Goal: Task Accomplishment & Management: Use online tool/utility

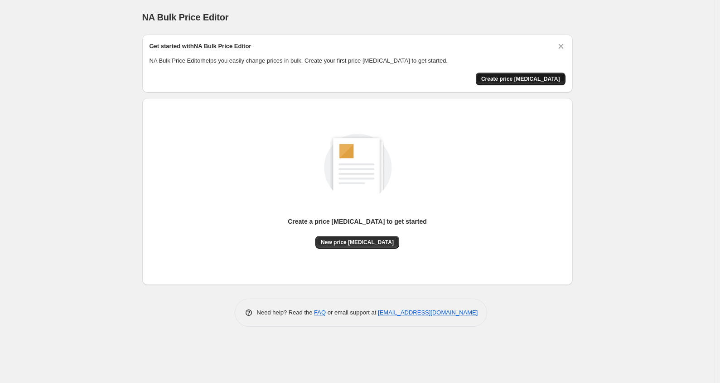
click at [517, 78] on span "Create price change job" at bounding box center [521, 78] width 79 height 7
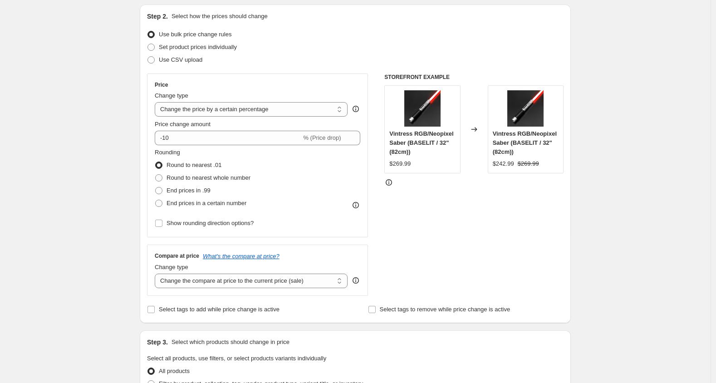
scroll to position [101, 0]
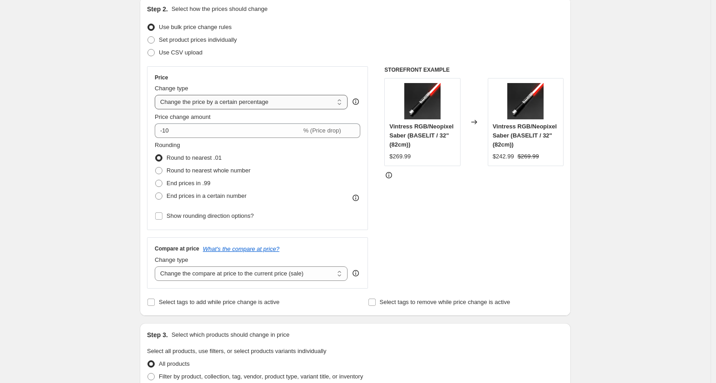
click at [278, 104] on select "Change the price to a certain amount Change the price by a certain amount Chang…" at bounding box center [251, 102] width 193 height 15
select select "pcap"
click at [157, 95] on select "Change the price to a certain amount Change the price by a certain amount Chang…" at bounding box center [251, 102] width 193 height 15
type input "-20"
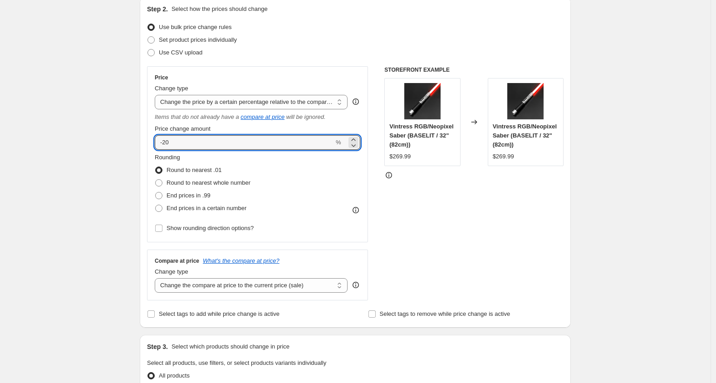
drag, startPoint x: 183, startPoint y: 141, endPoint x: 139, endPoint y: 140, distance: 43.5
click at [139, 140] on div "Step 1. Optionally give your price change job a title (eg "March 30% off sale o…" at bounding box center [351, 349] width 438 height 845
type input "10"
click at [93, 191] on div "Create new price change job. This page is ready Create new price change job Dra…" at bounding box center [355, 362] width 710 height 927
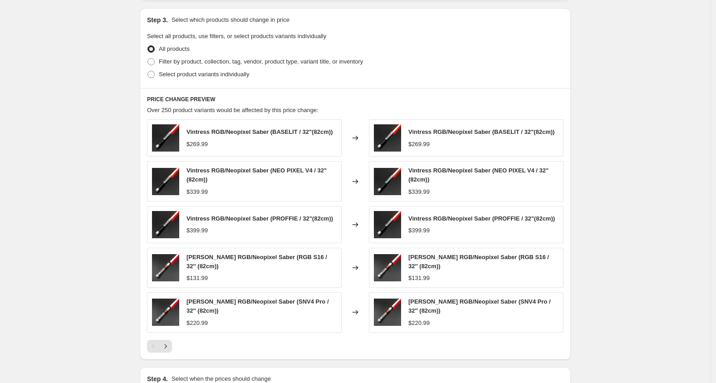
scroll to position [504, 0]
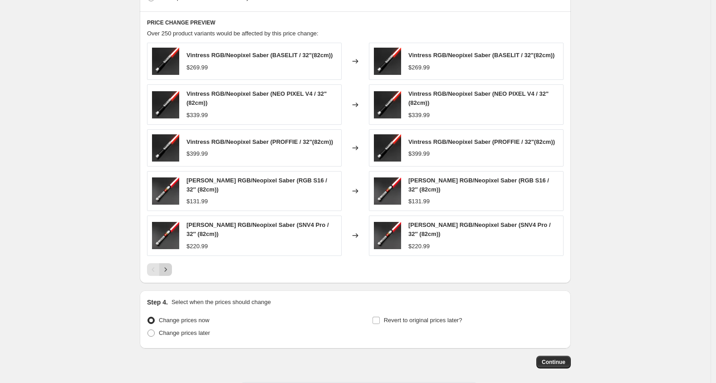
click at [172, 264] on button "Next" at bounding box center [165, 269] width 13 height 13
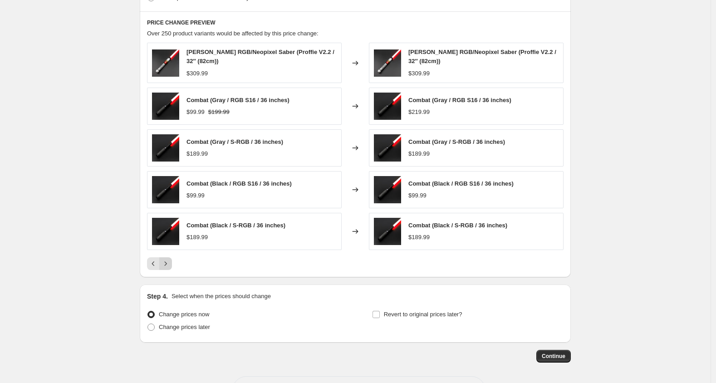
click at [169, 262] on icon "Next" at bounding box center [165, 263] width 9 height 9
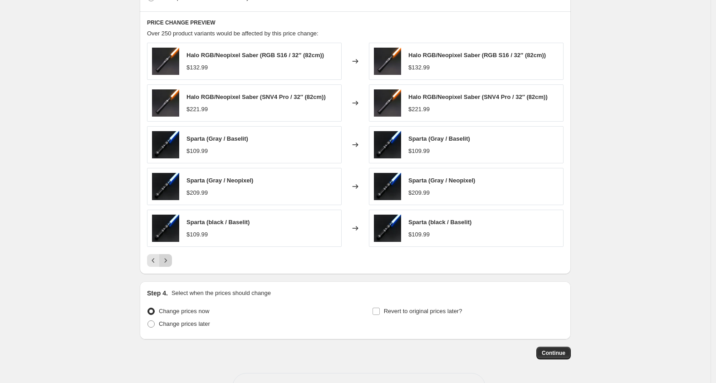
click at [170, 258] on icon "Next" at bounding box center [165, 260] width 9 height 9
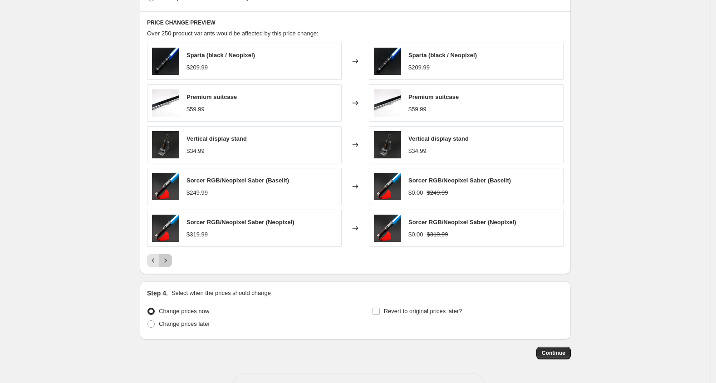
click at [170, 256] on icon "Next" at bounding box center [165, 260] width 9 height 9
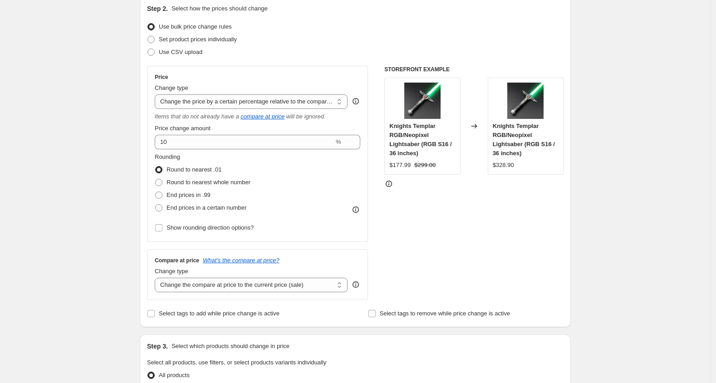
scroll to position [101, 0]
click at [217, 105] on select "Change the price to a certain amount Change the price by a certain amount Chang…" at bounding box center [251, 102] width 193 height 15
click at [157, 95] on select "Change the price to a certain amount Change the price by a certain amount Chang…" at bounding box center [251, 102] width 193 height 15
click at [260, 102] on select "Change the price to a certain amount Change the price by a certain amount Chang…" at bounding box center [251, 102] width 193 height 15
click at [262, 287] on select "Change the compare at price to the current price (sale) Change the compare at p…" at bounding box center [251, 285] width 193 height 15
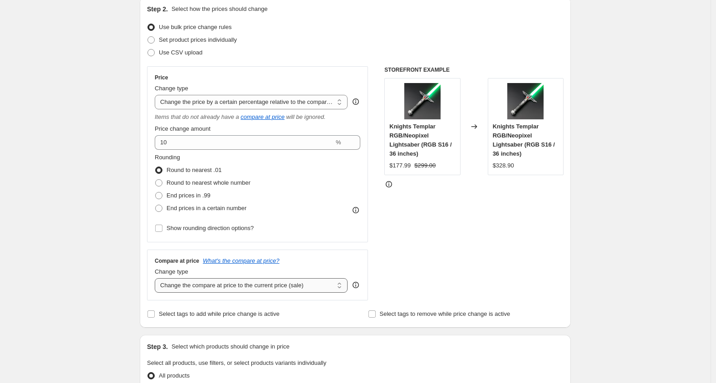
select select "pp"
click at [157, 278] on select "Change the compare at price to the current price (sale) Change the compare at p…" at bounding box center [251, 285] width 193 height 15
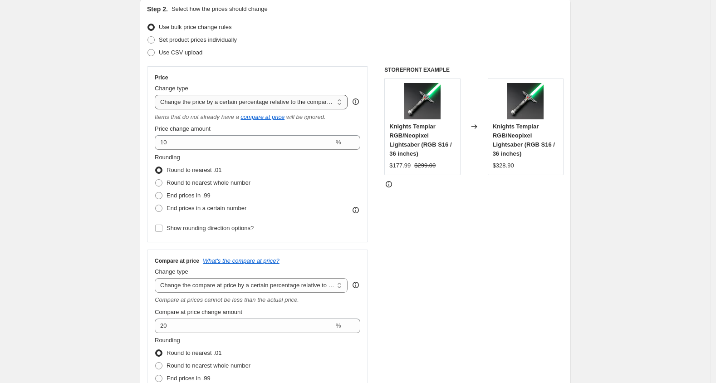
click at [224, 108] on select "Change the price to a certain amount Change the price by a certain amount Chang…" at bounding box center [251, 102] width 193 height 15
select select "no_change"
click at [157, 95] on select "Change the price to a certain amount Change the price by a certain amount Chang…" at bounding box center [251, 102] width 193 height 15
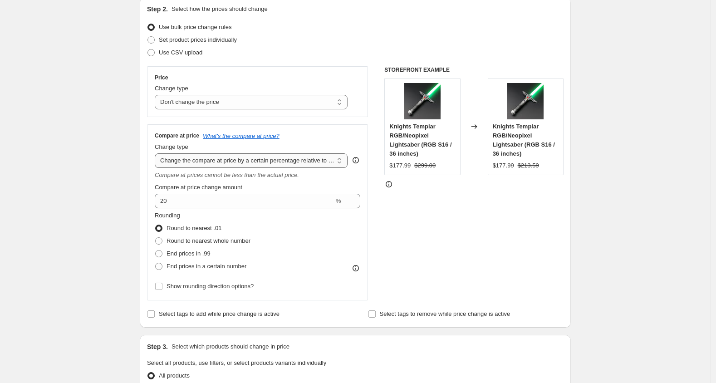
click at [233, 162] on select "Change the compare at price to the current price (sale) Change the compare at p…" at bounding box center [251, 160] width 193 height 15
select select "percentage"
click at [157, 153] on select "Change the compare at price to the current price (sale) Change the compare at p…" at bounding box center [251, 160] width 193 height 15
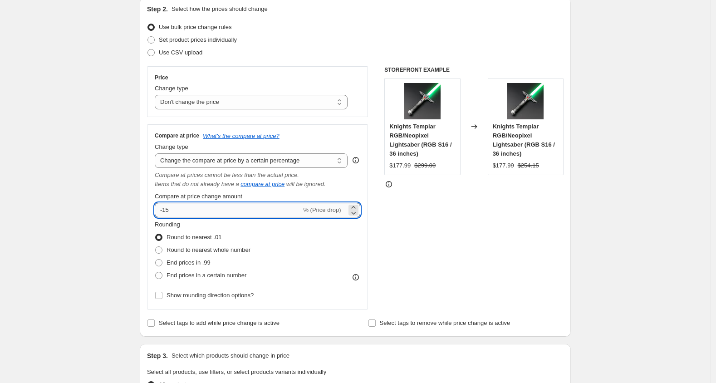
drag, startPoint x: 166, startPoint y: 209, endPoint x: 160, endPoint y: 209, distance: 5.4
click at [160, 209] on input "-15" at bounding box center [228, 210] width 146 height 15
drag, startPoint x: 185, startPoint y: 204, endPoint x: 106, endPoint y: 203, distance: 78.4
click at [106, 203] on div "Create new price change job. This page is ready Create new price change job Dra…" at bounding box center [355, 365] width 710 height 933
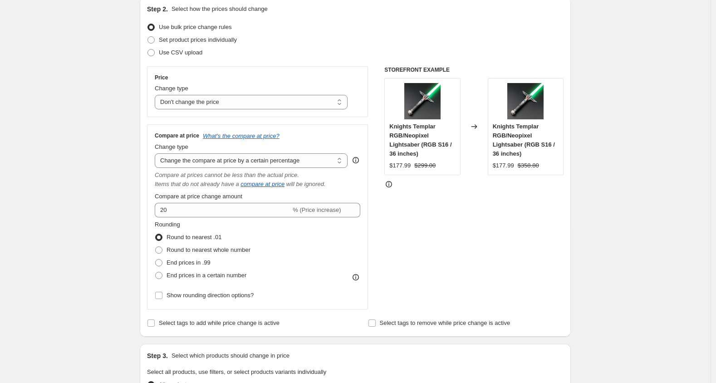
click at [322, 233] on div "Rounding Round to nearest .01 Round to nearest whole number End prices in .99 E…" at bounding box center [257, 251] width 205 height 62
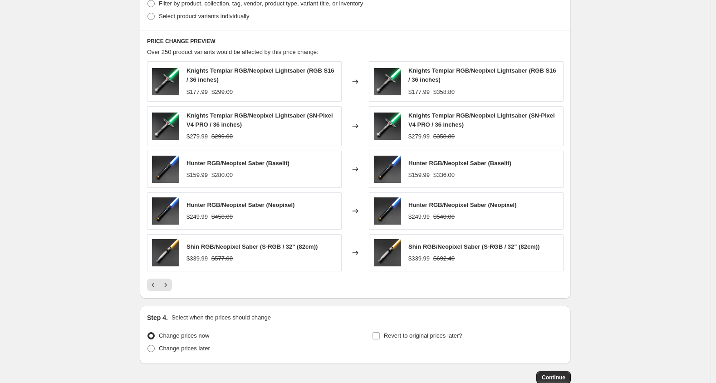
scroll to position [548, 0]
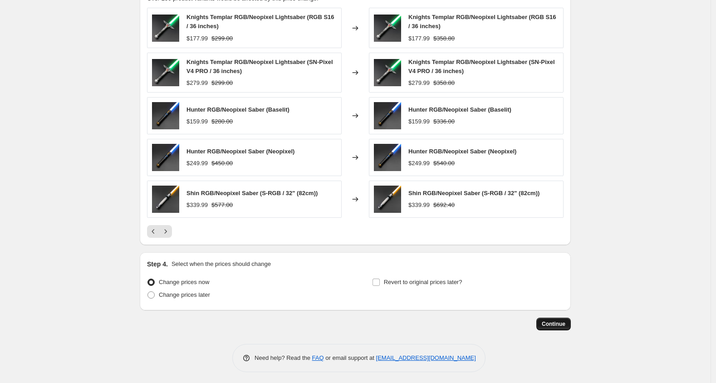
click at [555, 322] on span "Continue" at bounding box center [553, 323] width 24 height 7
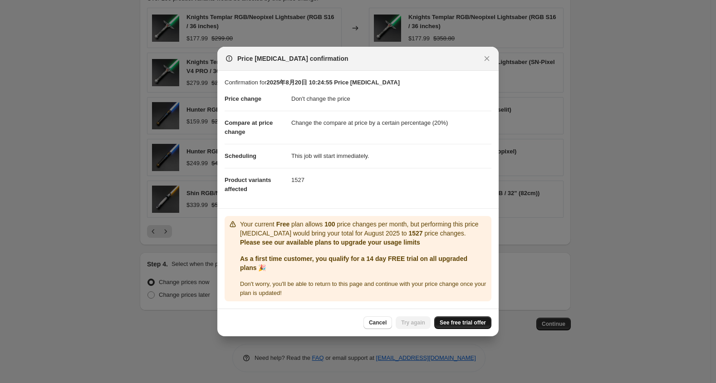
click at [465, 326] on link "See free trial offer" at bounding box center [462, 322] width 57 height 13
click at [479, 63] on div "Price change job confirmation" at bounding box center [357, 58] width 267 height 9
click at [486, 61] on icon "Close" at bounding box center [486, 58] width 9 height 9
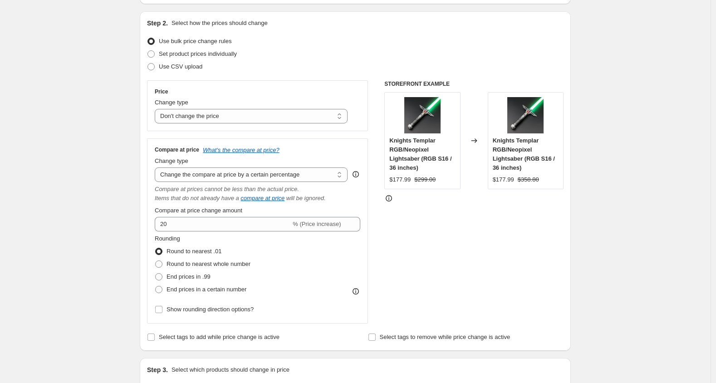
scroll to position [151, 0]
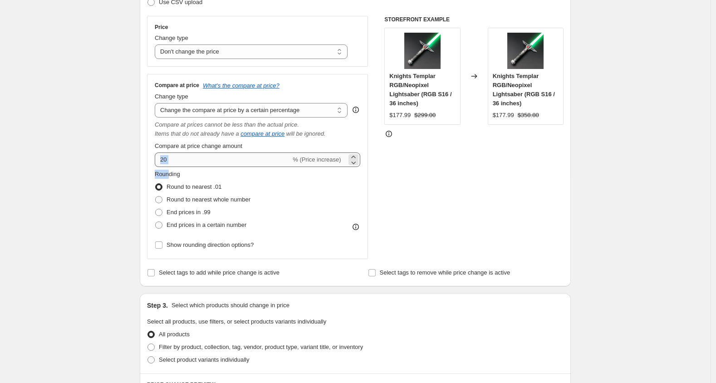
drag, startPoint x: 171, startPoint y: 168, endPoint x: 159, endPoint y: 164, distance: 12.5
click at [159, 164] on div "Compare at price What's the compare at price? Change type Change the compare at…" at bounding box center [257, 167] width 205 height 170
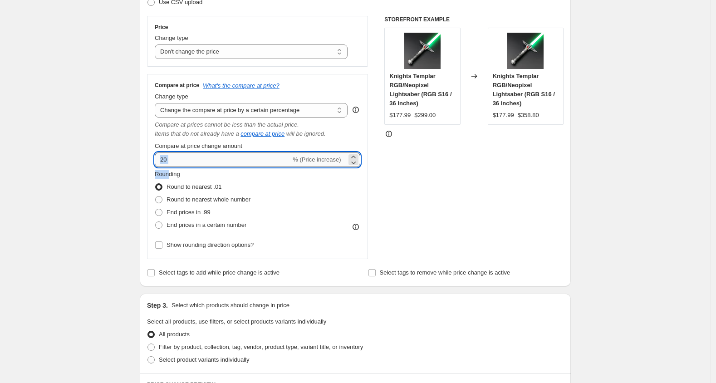
click at [183, 165] on input "20" at bounding box center [223, 159] width 136 height 15
drag, startPoint x: 181, startPoint y: 159, endPoint x: 156, endPoint y: 159, distance: 24.9
click at [156, 159] on div "Compare at price What's the compare at price? Change type Change the compare at…" at bounding box center [257, 166] width 221 height 185
type input "15"
click at [120, 163] on div "Create new price change job. This page is ready Create new price change job Dra…" at bounding box center [355, 315] width 710 height 933
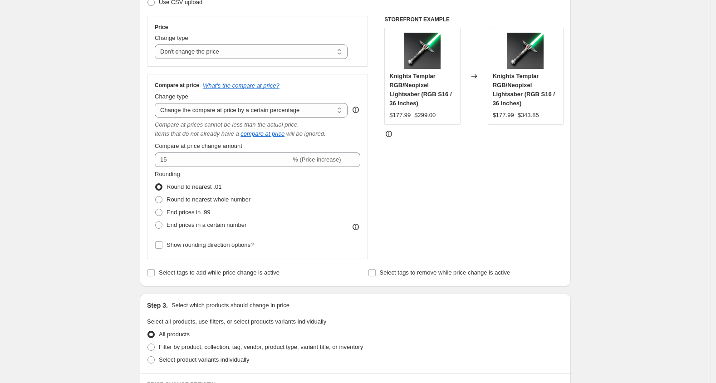
click at [611, 176] on div "Create new price change job. This page is ready Create new price change job Dra…" at bounding box center [355, 315] width 710 height 933
click at [529, 191] on div "STOREFRONT EXAMPLE Knights Templar RGB/Neopixel Lightsaber (RGB S16 / 36 inches…" at bounding box center [473, 137] width 179 height 243
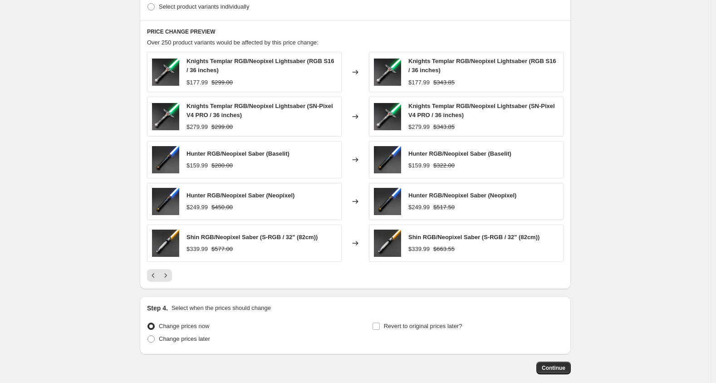
scroll to position [548, 0]
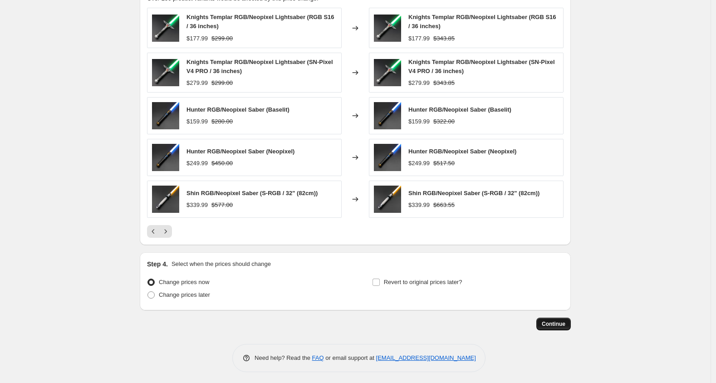
click at [558, 321] on span "Continue" at bounding box center [553, 323] width 24 height 7
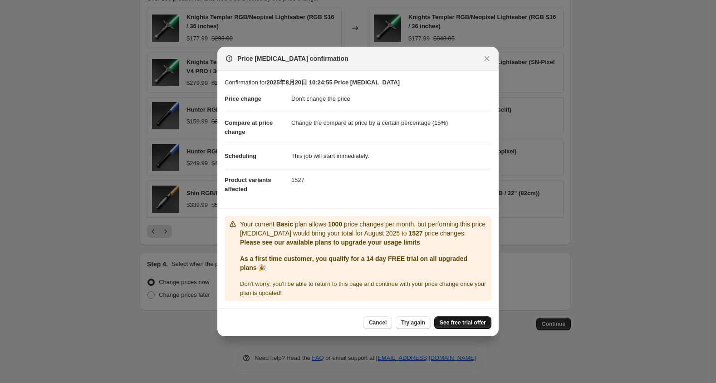
click at [475, 324] on span "See free trial offer" at bounding box center [462, 322] width 46 height 7
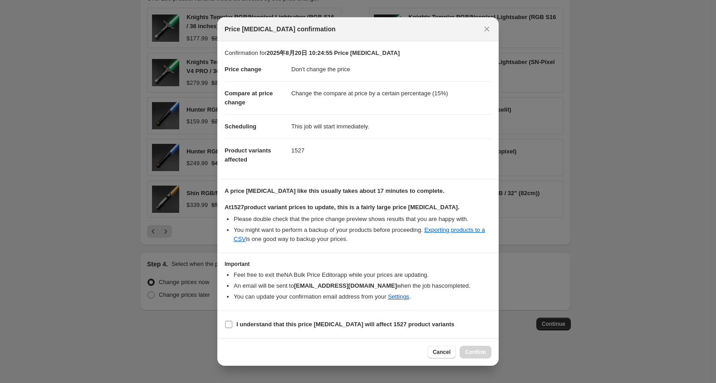
click at [233, 324] on label "I understand that this price change job will affect 1527 product variants" at bounding box center [339, 324] width 230 height 13
click at [232, 324] on input "I understand that this price change job will affect 1527 product variants" at bounding box center [228, 324] width 7 height 7
checkbox input "true"
click at [469, 351] on span "Confirm" at bounding box center [475, 351] width 21 height 7
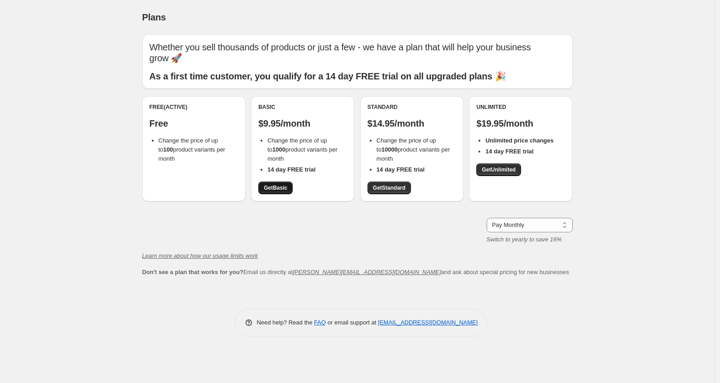
click at [273, 188] on span "Get Basic" at bounding box center [276, 187] width 24 height 7
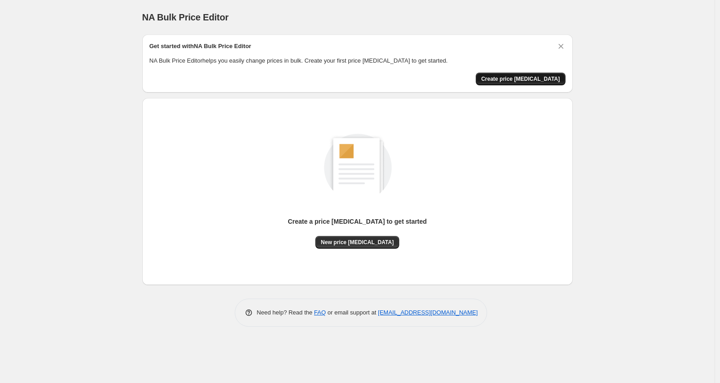
click at [519, 83] on button "Create price [MEDICAL_DATA]" at bounding box center [521, 79] width 90 height 13
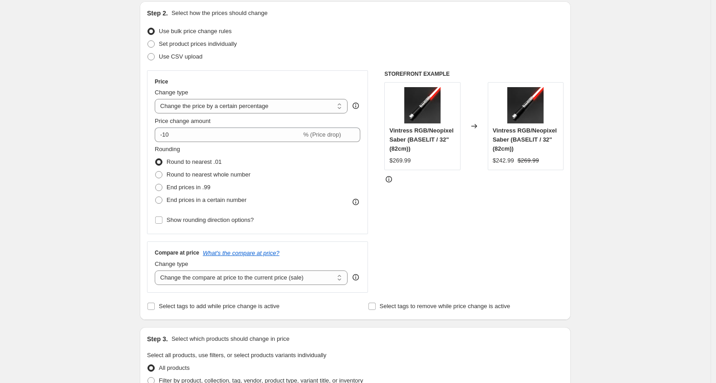
scroll to position [101, 0]
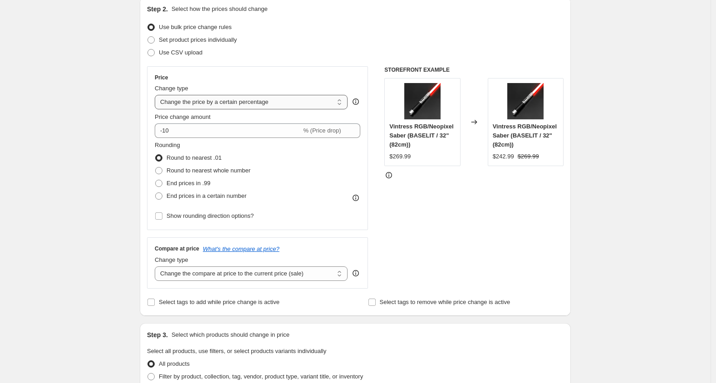
click at [233, 103] on select "Change the price to a certain amount Change the price by a certain amount Chang…" at bounding box center [251, 102] width 193 height 15
select select "no_change"
click at [157, 95] on select "Change the price to a certain amount Change the price by a certain amount Chang…" at bounding box center [251, 102] width 193 height 15
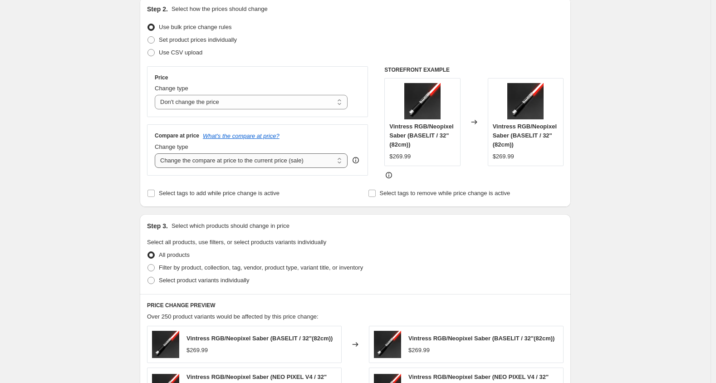
click at [223, 162] on select "Change the compare at price to the current price (sale) Change the compare at p…" at bounding box center [251, 160] width 193 height 15
select select "percentage"
click at [157, 153] on select "Change the compare at price to the current price (sale) Change the compare at p…" at bounding box center [251, 160] width 193 height 15
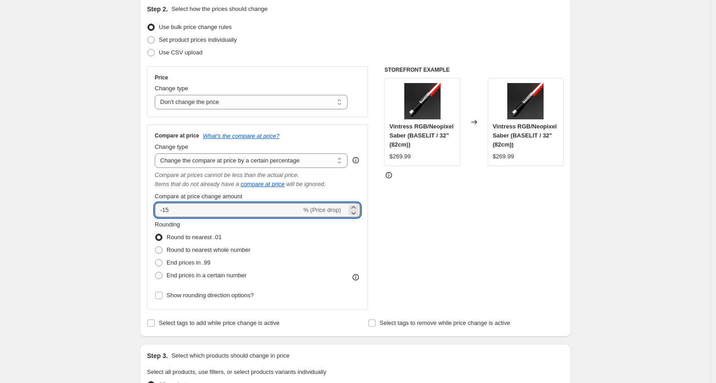
drag, startPoint x: 176, startPoint y: 208, endPoint x: 143, endPoint y: 208, distance: 32.6
click at [143, 208] on div "Step 2. Select how the prices should change Use bulk price change rules Set pro…" at bounding box center [355, 166] width 431 height 339
drag, startPoint x: 174, startPoint y: 207, endPoint x: 135, endPoint y: 209, distance: 39.0
click at [135, 209] on div "Step 1. Optionally give your price [MEDICAL_DATA] a title (eg "March 30% off sa…" at bounding box center [351, 354] width 438 height 854
type input "15"
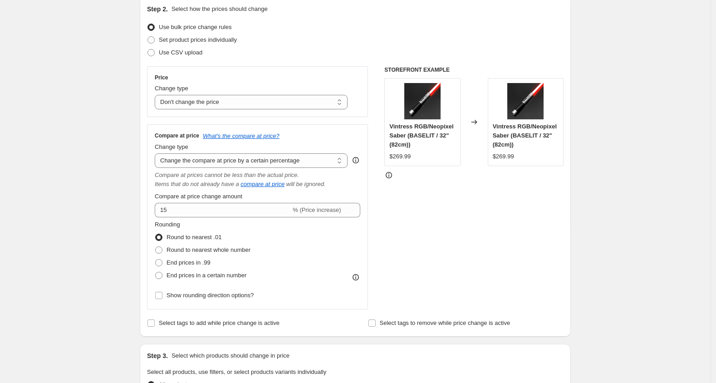
click at [121, 225] on div "Create new price [MEDICAL_DATA]. This page is ready Create new price [MEDICAL_D…" at bounding box center [355, 367] width 710 height 936
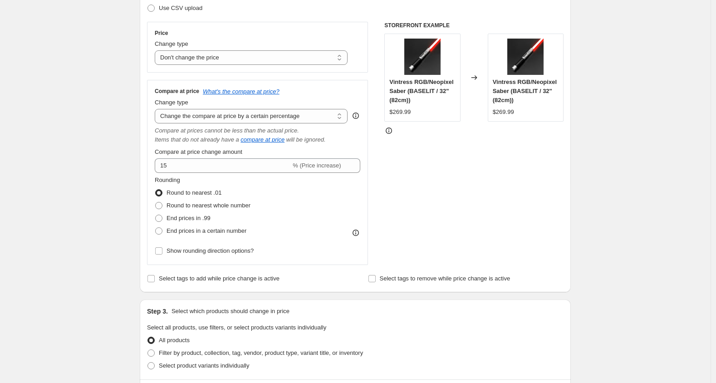
scroll to position [44, 0]
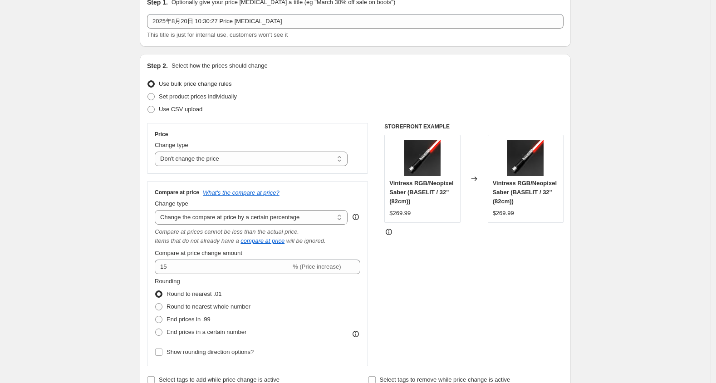
click at [424, 279] on div "STOREFRONT EXAMPLE Vintress RGB/Neopixel Saber (BASELIT / 32"(82cm)) $269.99 Ch…" at bounding box center [473, 244] width 179 height 243
click at [242, 160] on select "Change the price to a certain amount Change the price by a certain amount Chang…" at bounding box center [251, 158] width 193 height 15
click at [157, 151] on select "Change the price to a certain amount Change the price by a certain amount Chang…" at bounding box center [251, 158] width 193 height 15
click at [291, 220] on select "Change the compare at price to the current price (sale) Change the compare at p…" at bounding box center [251, 217] width 193 height 15
click at [157, 210] on select "Change the compare at price to the current price (sale) Change the compare at p…" at bounding box center [251, 217] width 193 height 15
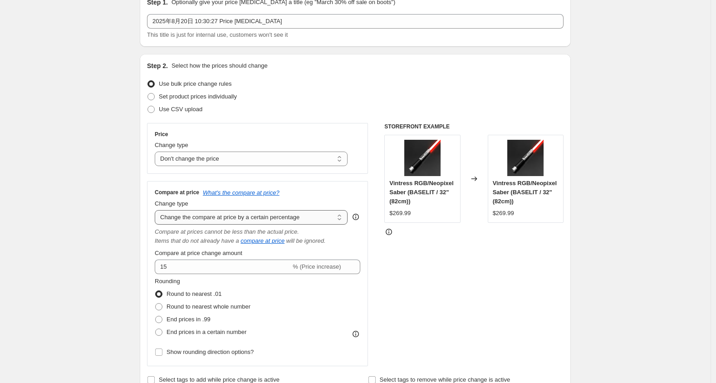
click at [287, 217] on select "Change the compare at price to the current price (sale) Change the compare at p…" at bounding box center [251, 217] width 193 height 15
click at [157, 210] on select "Change the compare at price to the current price (sale) Change the compare at p…" at bounding box center [251, 217] width 193 height 15
click at [404, 293] on div "STOREFRONT EXAMPLE Vintress RGB/Neopixel Saber (BASELIT / 32"(82cm)) $269.99 Ch…" at bounding box center [473, 244] width 179 height 243
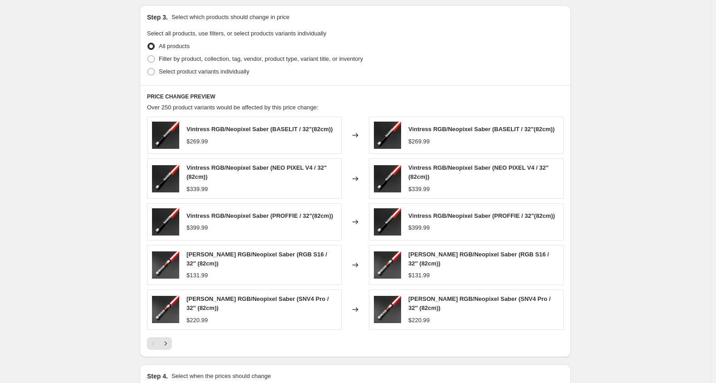
scroll to position [548, 0]
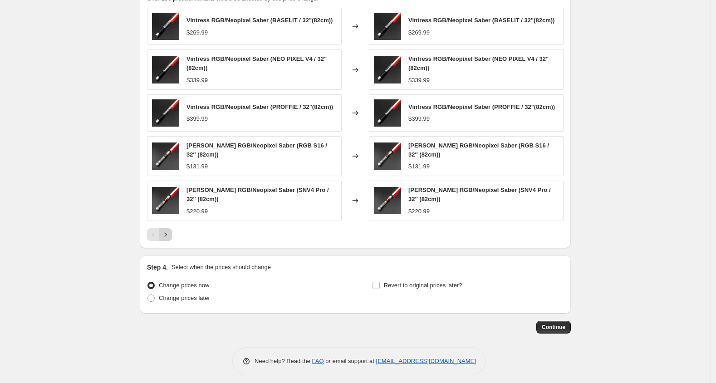
click at [168, 232] on icon "Next" at bounding box center [165, 234] width 9 height 9
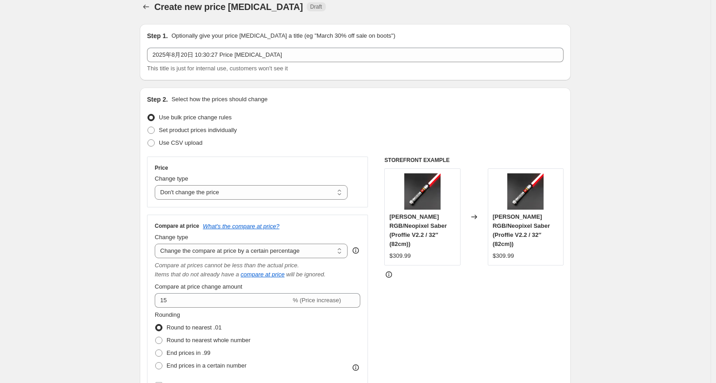
scroll to position [0, 0]
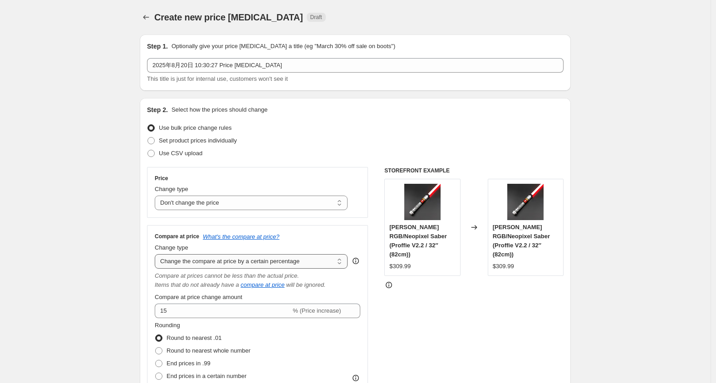
click at [251, 263] on select "Change the compare at price to the current price (sale) Change the compare at p…" at bounding box center [251, 261] width 193 height 15
select select "by"
click at [157, 254] on select "Change the compare at price to the current price (sale) Change the compare at p…" at bounding box center [251, 261] width 193 height 15
type input "-10.00"
click at [402, 313] on div "STOREFRONT EXAMPLE [PERSON_NAME] RGB/Neopixel Saber (Proffie V2.2 / 32″ (82cm))…" at bounding box center [473, 288] width 179 height 243
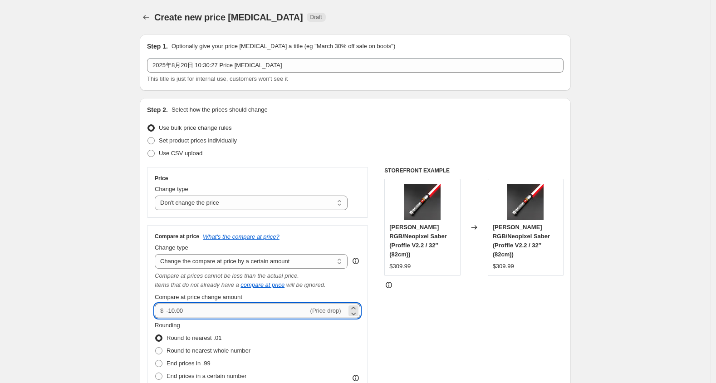
click at [291, 310] on input "-10.00" at bounding box center [237, 310] width 142 height 15
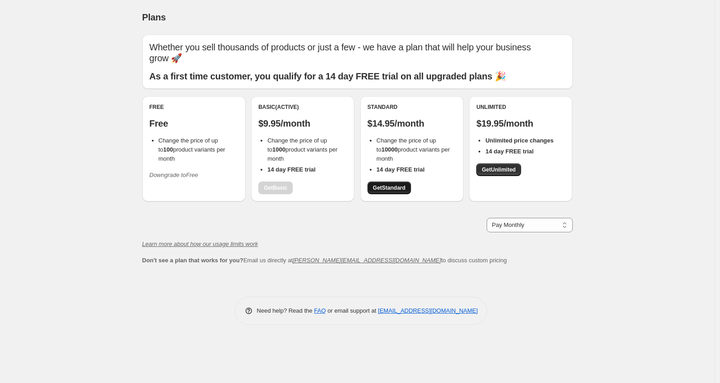
click at [390, 190] on span "Get Standard" at bounding box center [389, 187] width 33 height 7
